Goal: Transaction & Acquisition: Download file/media

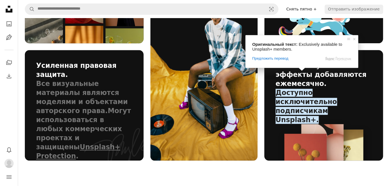
scroll to position [461, 0]
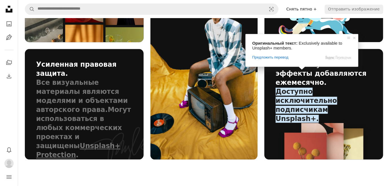
click at [250, 148] on div "Один простой план открывает доступ ко всему. Никаких пакетов. Никаких дополнени…" at bounding box center [204, 157] width 372 height 1180
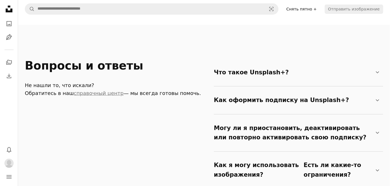
scroll to position [923, 0]
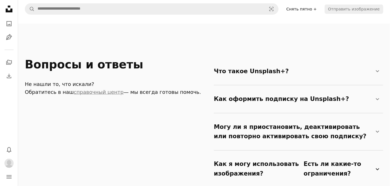
click at [378, 166] on icon "Chevron down" at bounding box center [377, 169] width 7 height 7
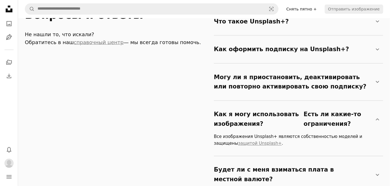
scroll to position [974, 0]
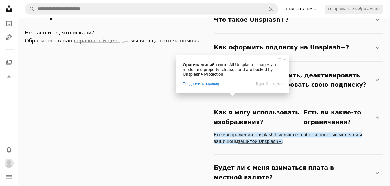
click at [238, 139] on ya-tr-span "защитой Unsplash+" at bounding box center [260, 141] width 44 height 5
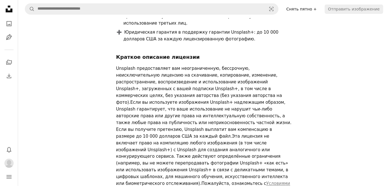
scroll to position [205, 0]
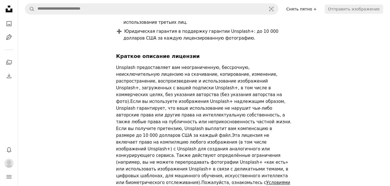
click at [284, 155] on body "Unsplash logo Unsplash Home A photo Pen Tool A stack of folders Download Bell n…" at bounding box center [195, 98] width 390 height 606
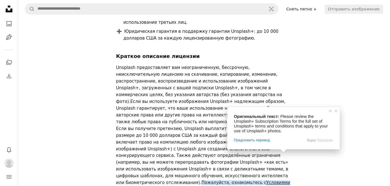
click at [278, 180] on ya-tr-span "Условиями подписки на Unsplash+" at bounding box center [203, 186] width 174 height 12
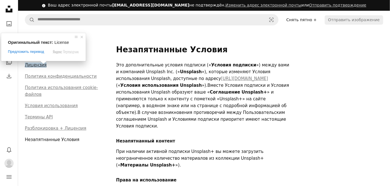
click at [31, 65] on ya-tr-span "Лицензия" at bounding box center [36, 64] width 22 height 5
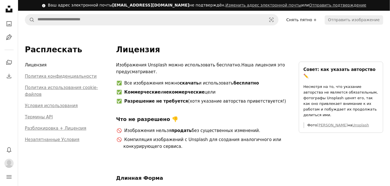
click at [7, 9] on icon at bounding box center [9, 9] width 7 height 7
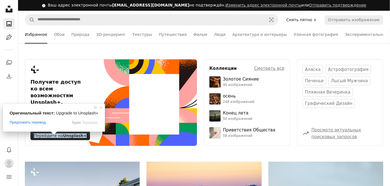
click at [53, 134] on span at bounding box center [53, 132] width 7 height 3
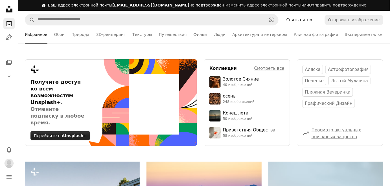
click at [34, 135] on ya-tr-span "Перейдите на" at bounding box center [48, 135] width 29 height 5
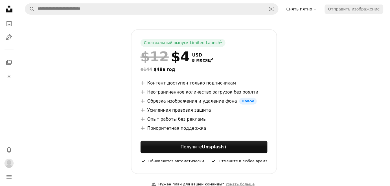
scroll to position [102, 0]
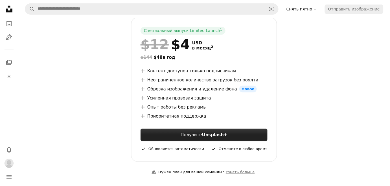
click at [180, 134] on link "Получите Unsplash+" at bounding box center [203, 134] width 127 height 12
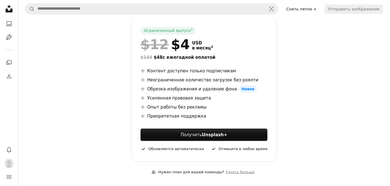
click at [10, 10] on icon at bounding box center [9, 9] width 7 height 7
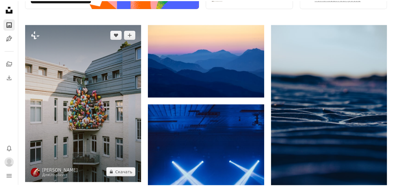
scroll to position [179, 0]
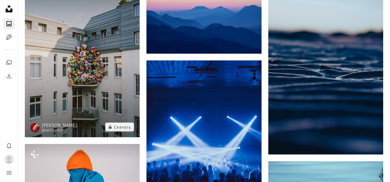
click at [109, 92] on img at bounding box center [82, 59] width 115 height 155
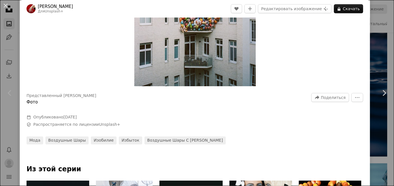
scroll to position [154, 0]
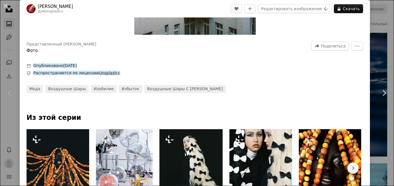
click at [101, 73] on ya-tr-span "Unsplash+" at bounding box center [109, 72] width 21 height 5
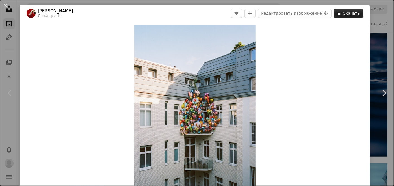
click at [343, 14] on ya-tr-span "Скачать" at bounding box center [351, 13] width 17 height 8
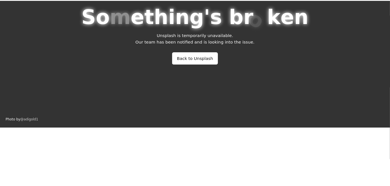
scroll to position [59, 0]
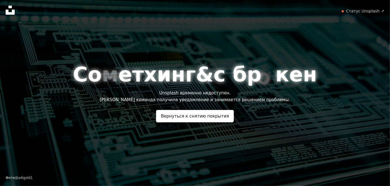
click at [11, 10] on icon "Unsplash logo Unsplash Home" at bounding box center [10, 10] width 9 height 9
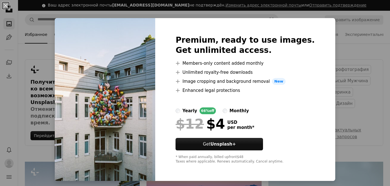
scroll to position [154, 0]
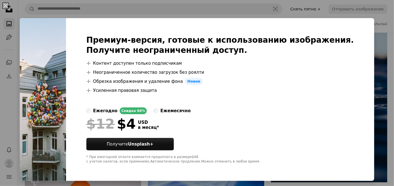
click at [380, 27] on div "An X shape Премиум-версия, готовые к использованию изображения. Получите неогра…" at bounding box center [197, 93] width 394 height 186
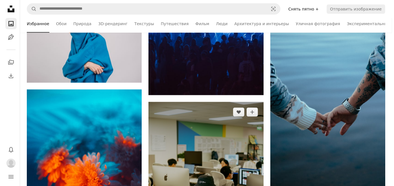
scroll to position [359, 0]
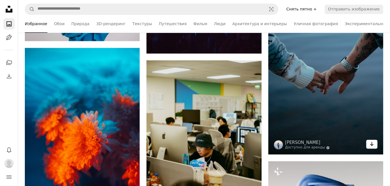
click at [373, 144] on icon "Arrow pointing down" at bounding box center [371, 143] width 5 height 7
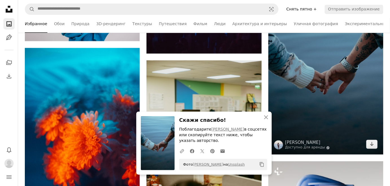
click at [304, 112] on img at bounding box center [325, 68] width 115 height 172
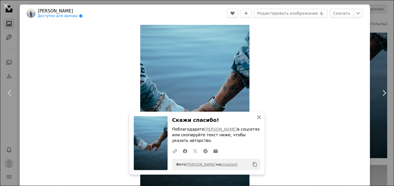
click at [257, 118] on icon "An X shape" at bounding box center [258, 117] width 7 height 7
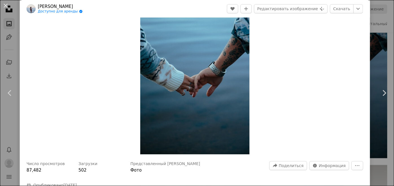
scroll to position [77, 0]
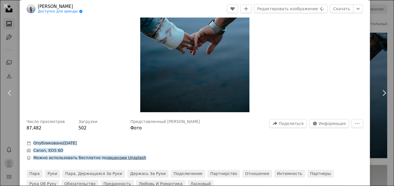
click at [120, 159] on ya-tr-span "лицензии Unsplash" at bounding box center [126, 157] width 39 height 5
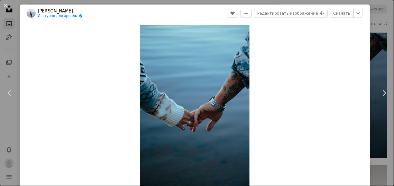
click at [374, 19] on div "An X shape Chevron left Chevron right Klara Kulikova Доступно для аренды A chec…" at bounding box center [197, 93] width 394 height 186
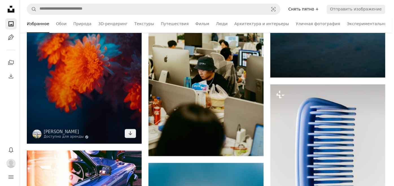
scroll to position [436, 0]
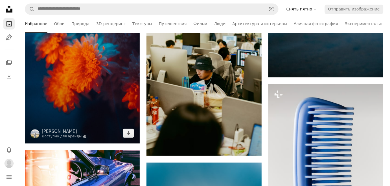
click at [101, 111] on img at bounding box center [82, 57] width 115 height 172
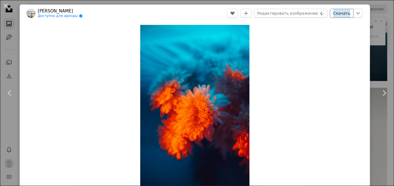
click at [341, 13] on ya-tr-span "Скачать" at bounding box center [341, 13] width 17 height 8
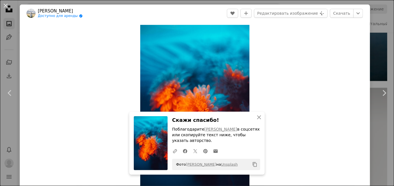
click at [371, 26] on div "An X shape Chevron left Chevron right Максим Юрышев Доступно для аренды A check…" at bounding box center [197, 93] width 394 height 186
